Goal: Contribute content

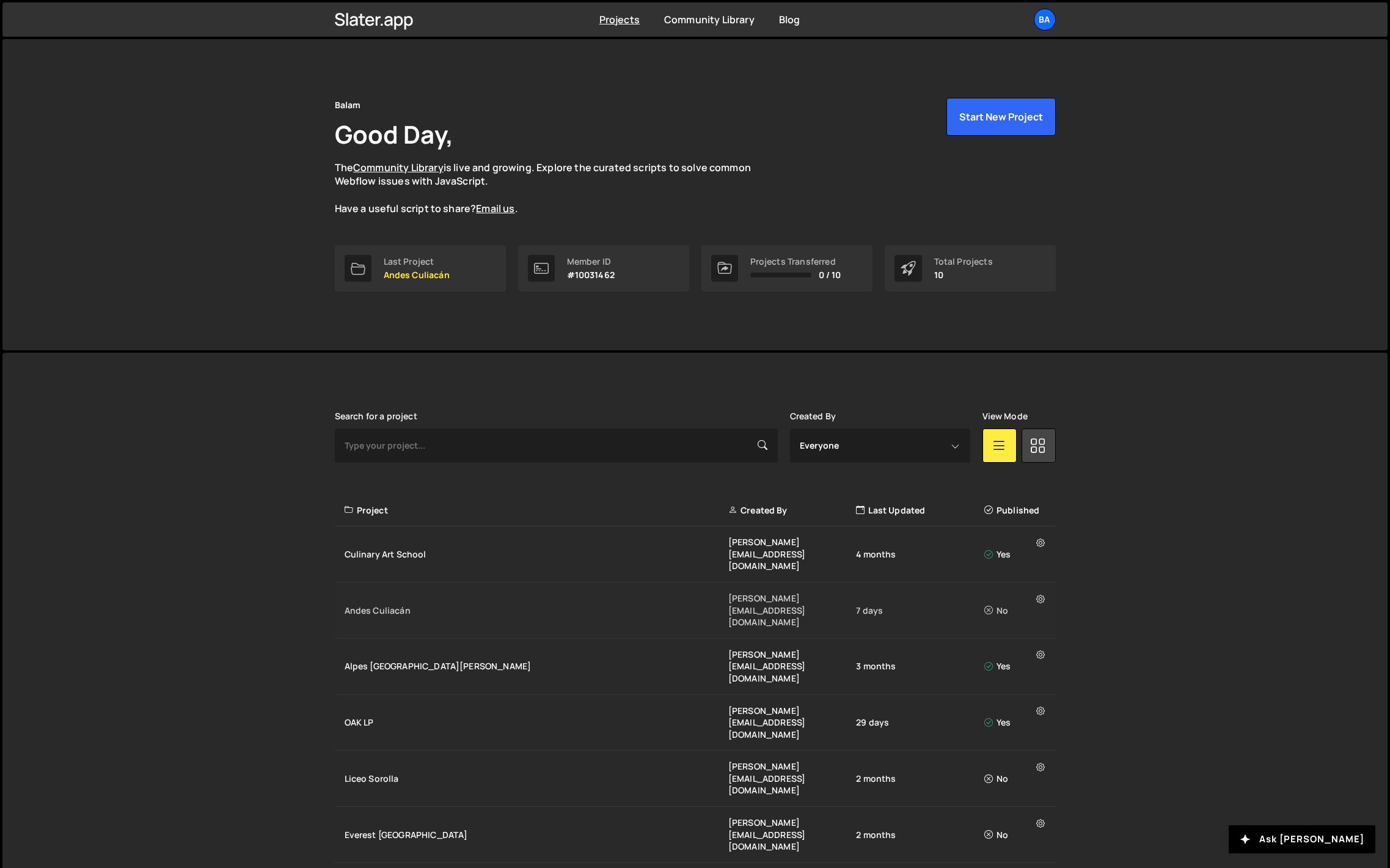
click at [371, 604] on div "Andes Culiacán" at bounding box center [536, 610] width 384 height 12
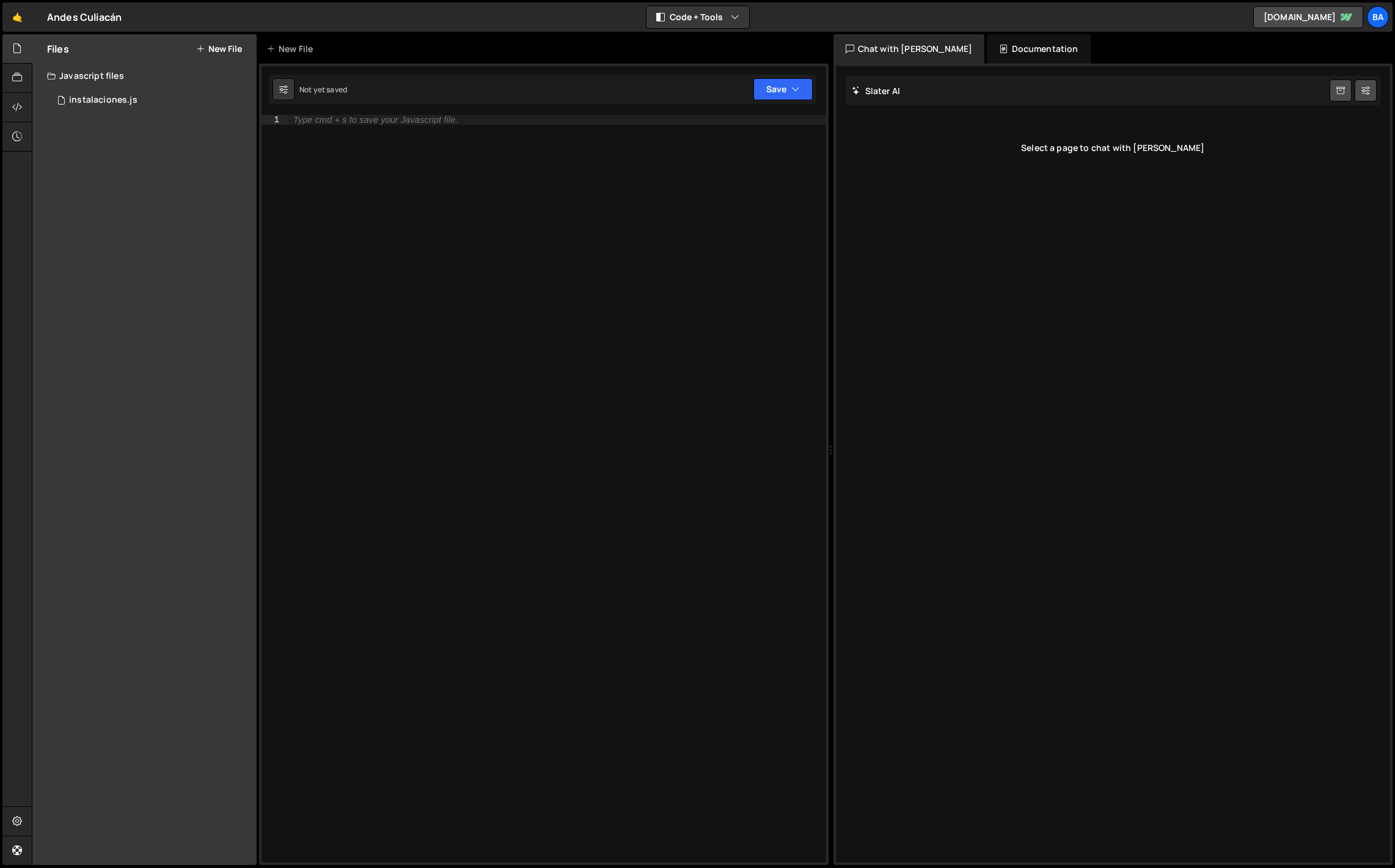
click at [220, 50] on button "New File" at bounding box center [219, 49] width 46 height 10
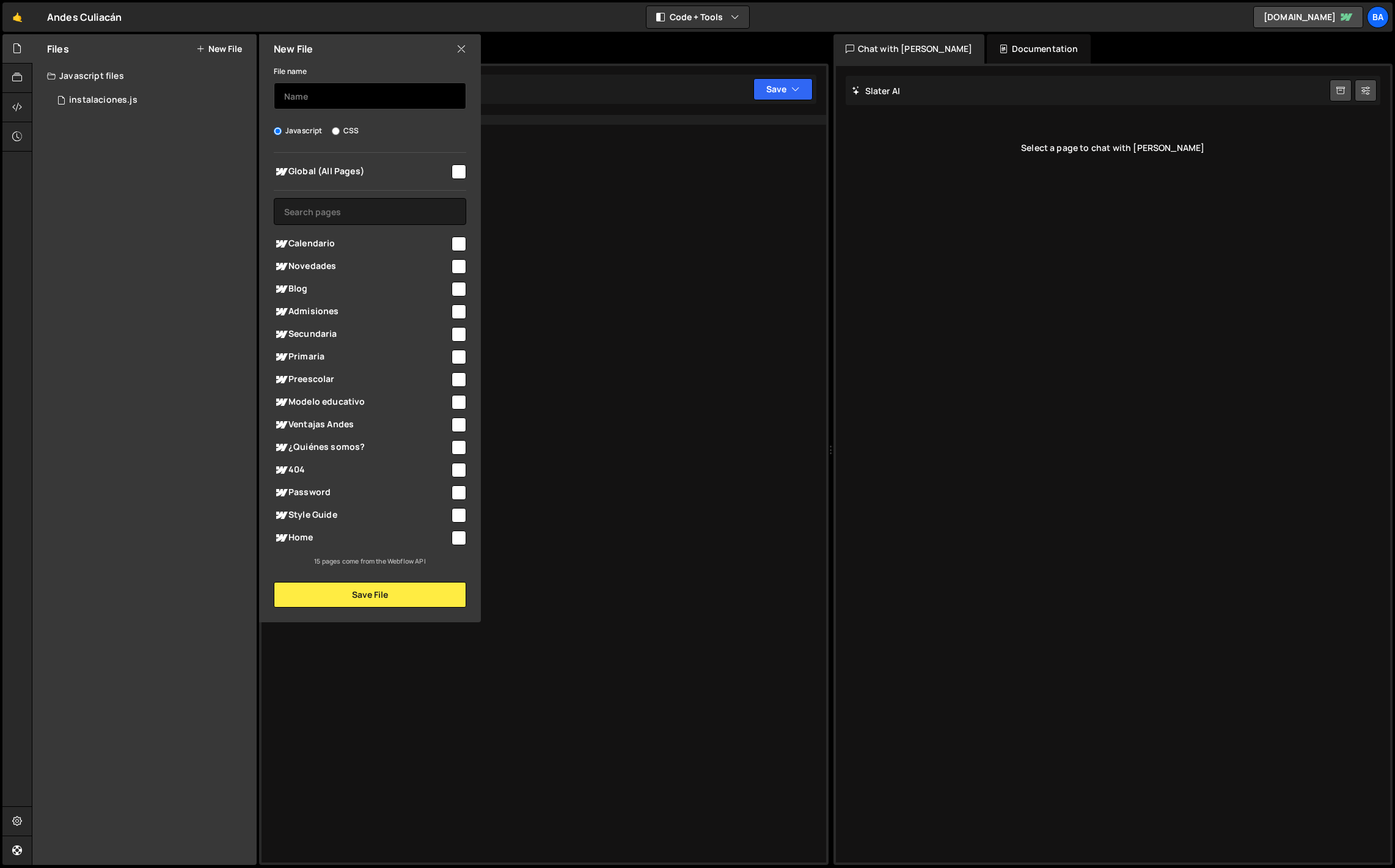
click at [299, 97] on input "text" at bounding box center [370, 96] width 193 height 27
type input "propositos-slider"
click at [455, 405] on input "checkbox" at bounding box center [459, 402] width 14 height 14
checkbox input "true"
click at [383, 596] on button "Save File" at bounding box center [370, 595] width 193 height 26
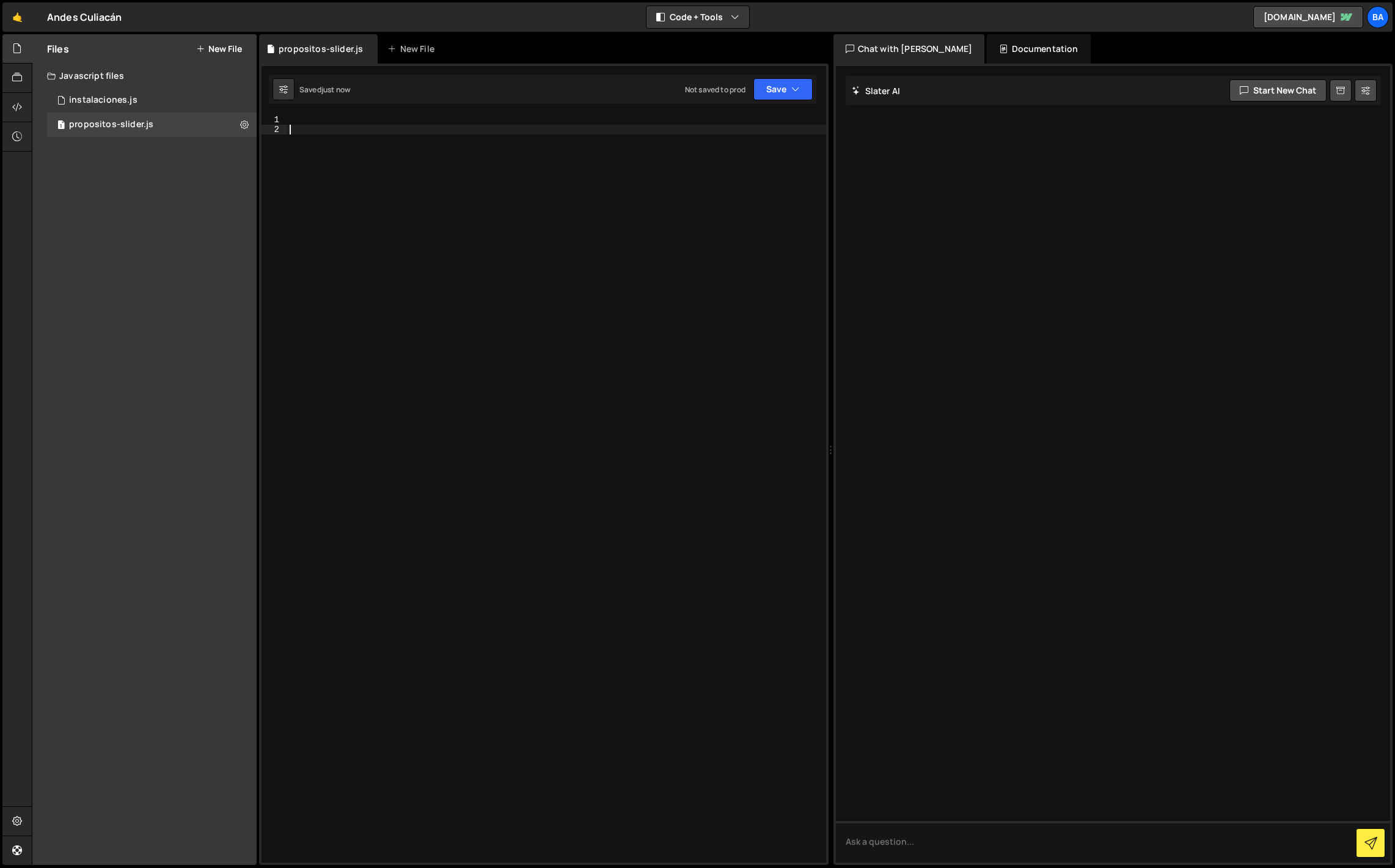
click at [352, 131] on div at bounding box center [557, 498] width 539 height 767
click at [316, 120] on div at bounding box center [557, 498] width 539 height 767
paste textarea "</script>"
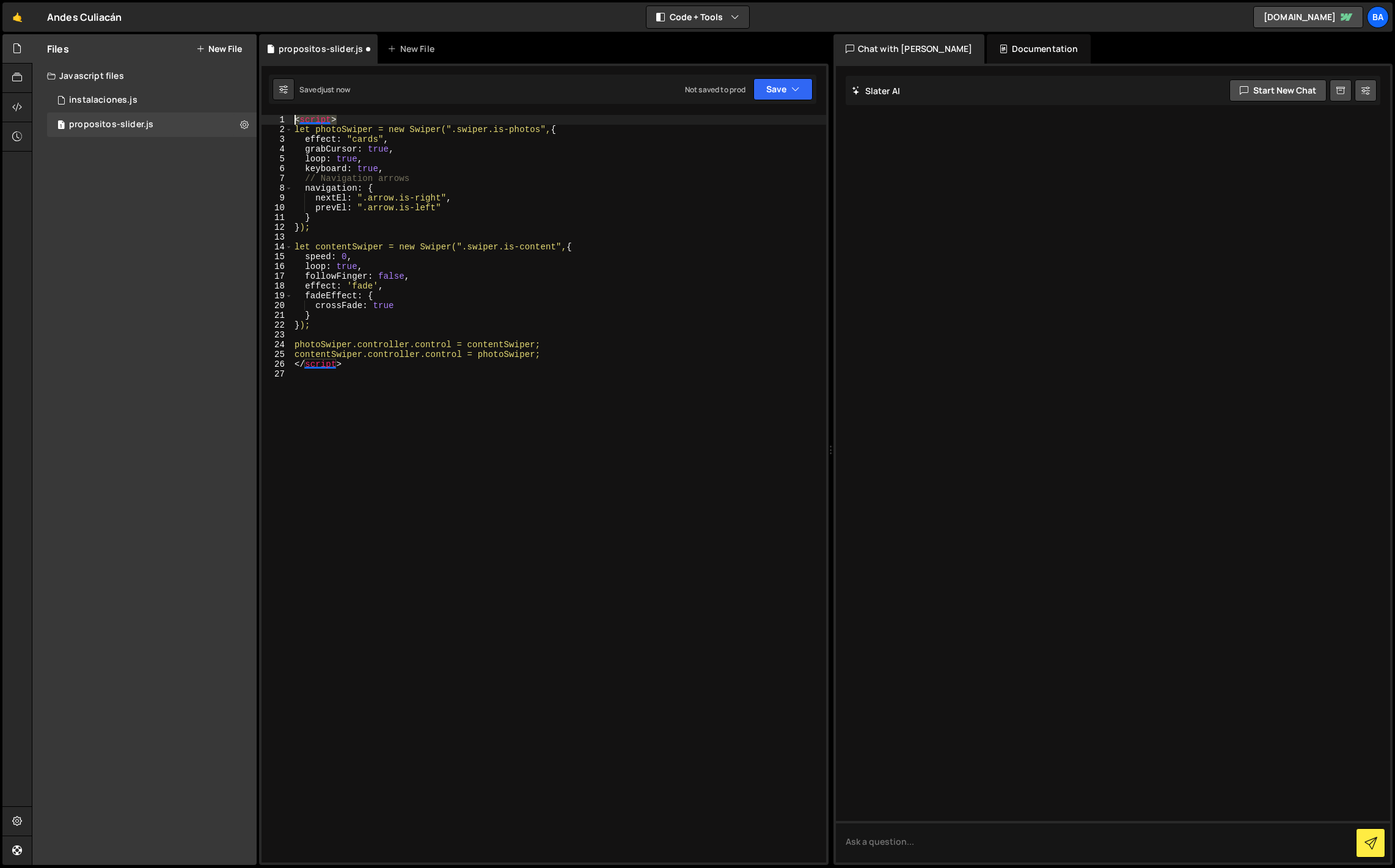
drag, startPoint x: 348, startPoint y: 117, endPoint x: 283, endPoint y: 114, distance: 65.1
click at [283, 115] on div "</script> 1 2 3 4 5 6 7 8 9 10 11 12 13 14 15 16 17 18 19 20 21 22 23 24 25 26 …" at bounding box center [544, 488] width 564 height 747
type textarea "<script>"
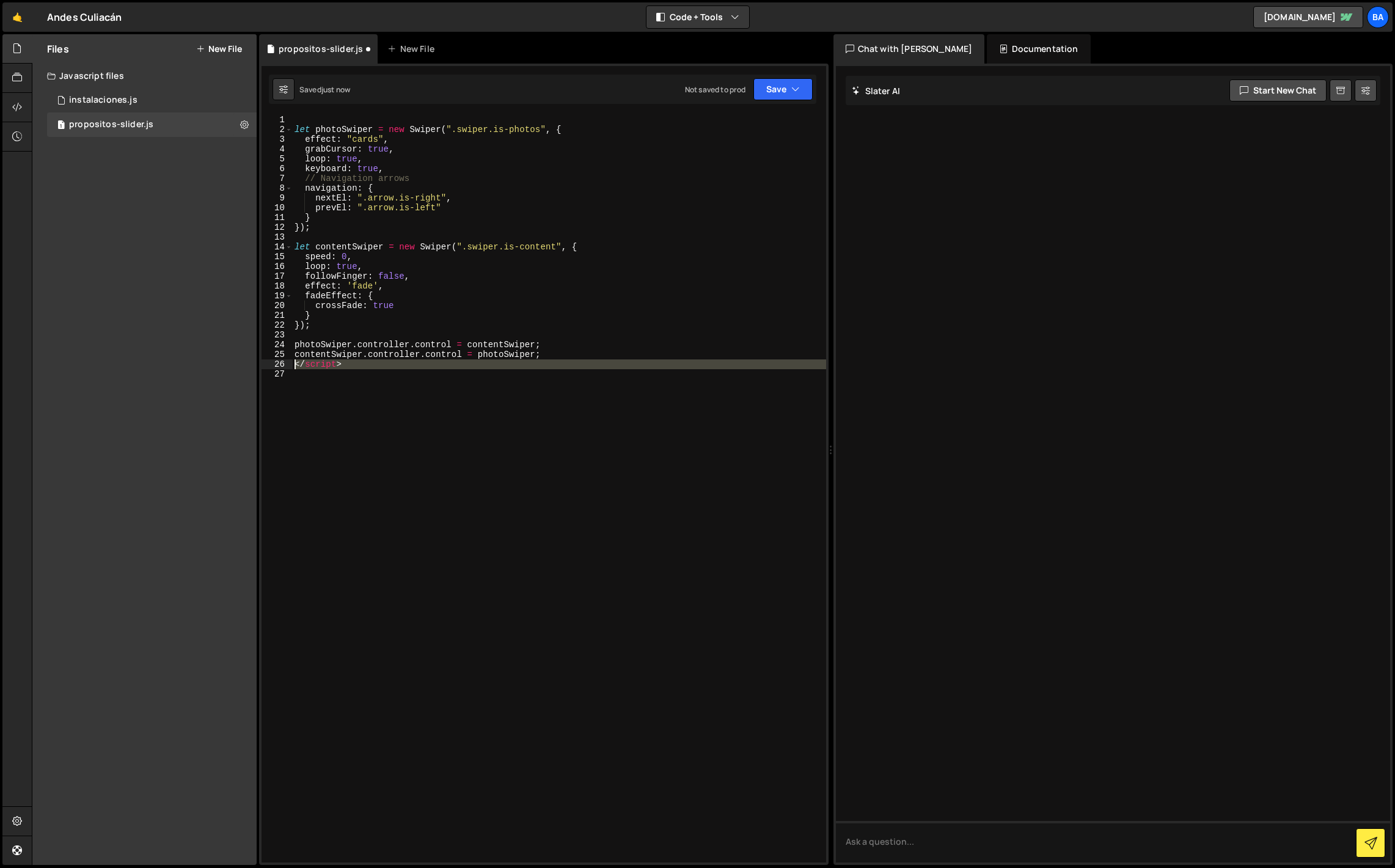
drag, startPoint x: 350, startPoint y: 370, endPoint x: 238, endPoint y: 360, distance: 112.4
click at [237, 361] on div "Files New File Javascript files 1 instalaciones.js 0 1 propositos-slider.js 0 C…" at bounding box center [713, 450] width 1363 height 831
type textarea "</script>"
click at [784, 88] on button "Save" at bounding box center [783, 89] width 59 height 22
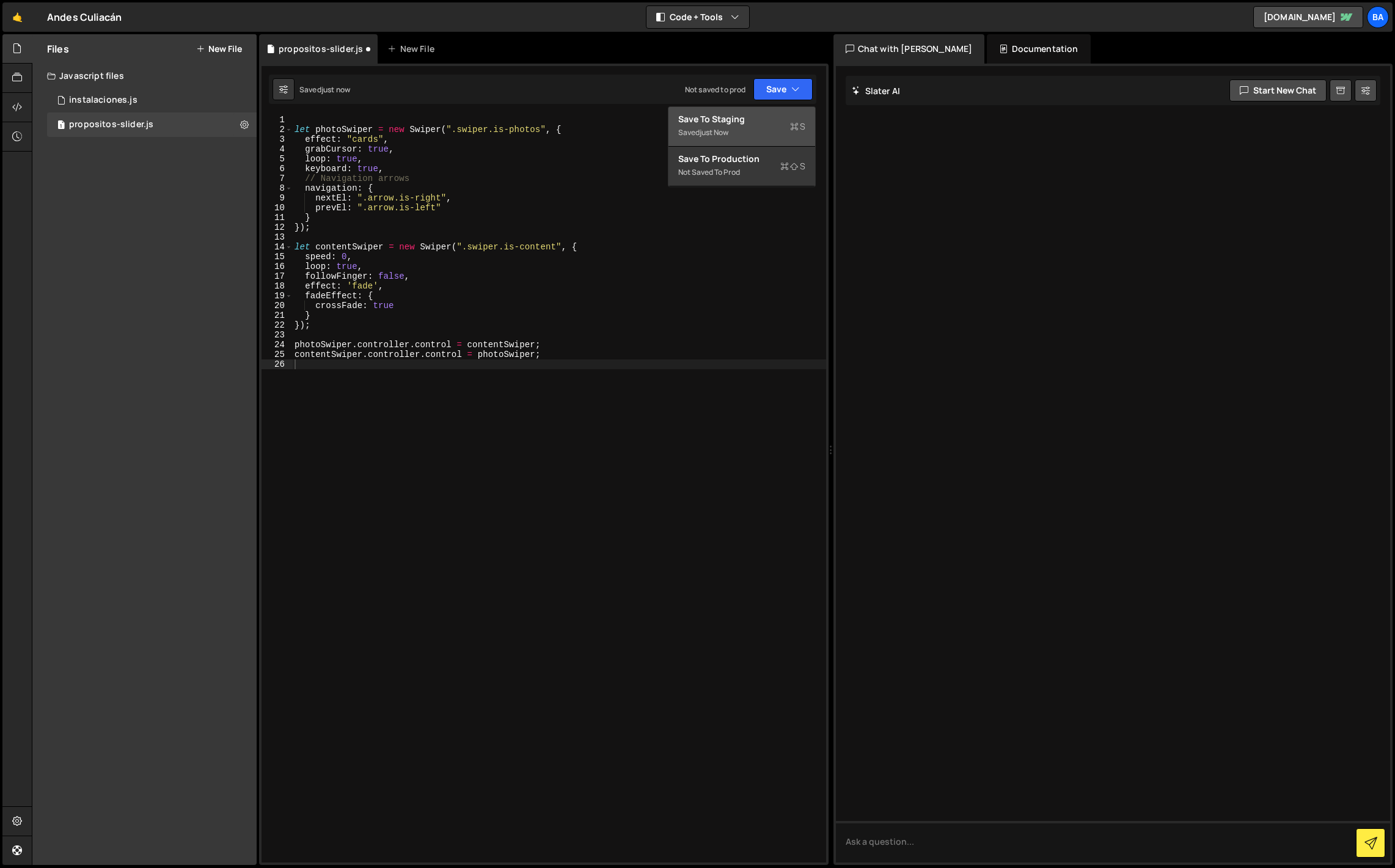
click at [730, 124] on div "Save to Staging S" at bounding box center [741, 119] width 127 height 12
